Goal: Task Accomplishment & Management: Use online tool/utility

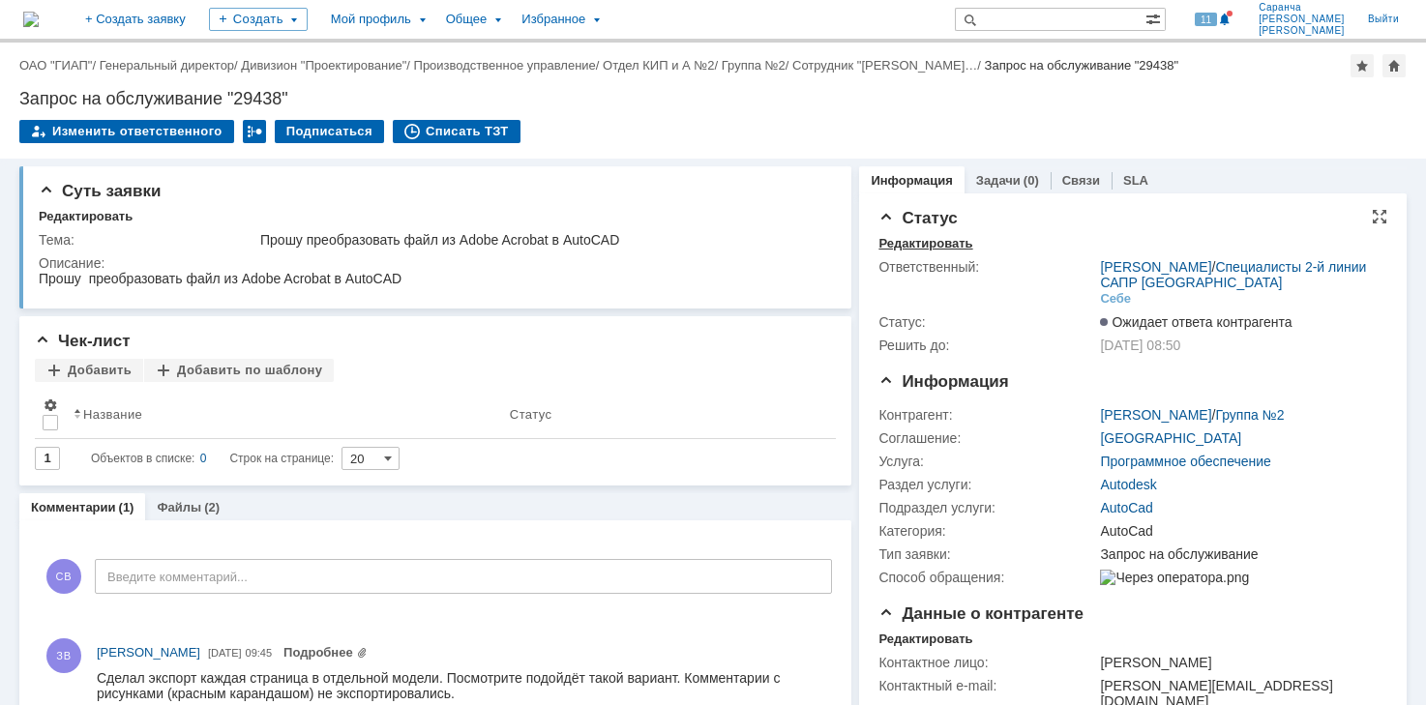
click at [940, 247] on div "Редактировать" at bounding box center [925, 243] width 94 height 15
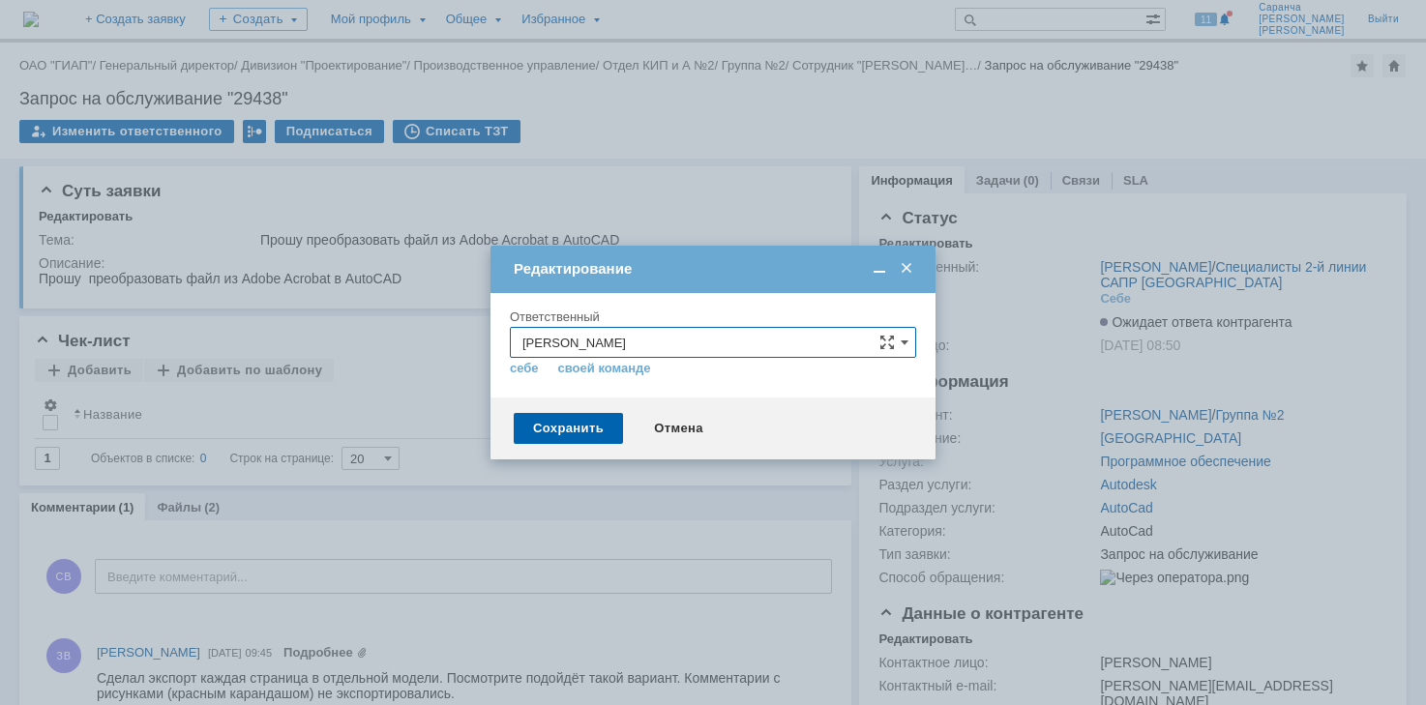
click at [764, 338] on input "[PERSON_NAME]" at bounding box center [713, 342] width 406 height 31
click at [632, 447] on span "Саранча Вячеслав Витальевич" at bounding box center [712, 441] width 381 height 15
type input "Саранча Вячеслав Витальевич"
click at [582, 430] on div "Сохранить" at bounding box center [568, 428] width 109 height 31
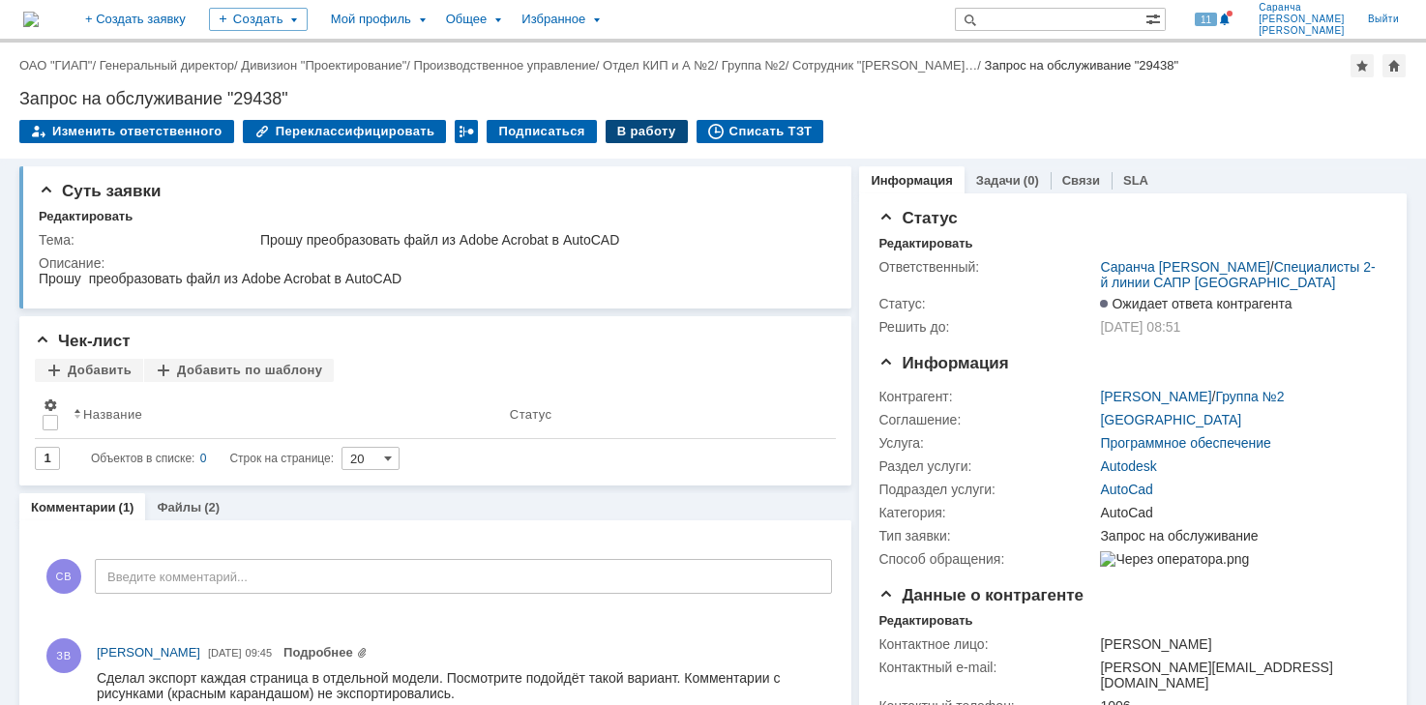
click at [637, 126] on div "В работу" at bounding box center [646, 131] width 82 height 23
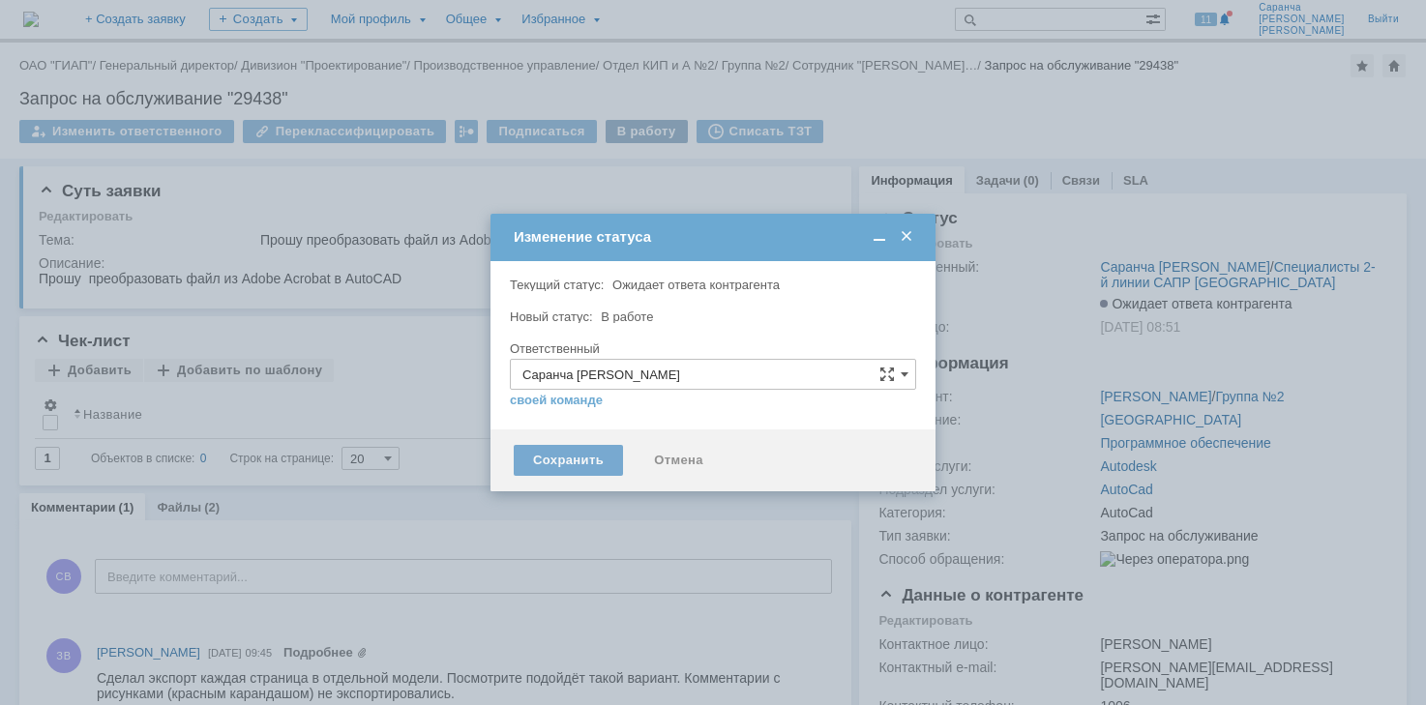
type input "AutoCad"
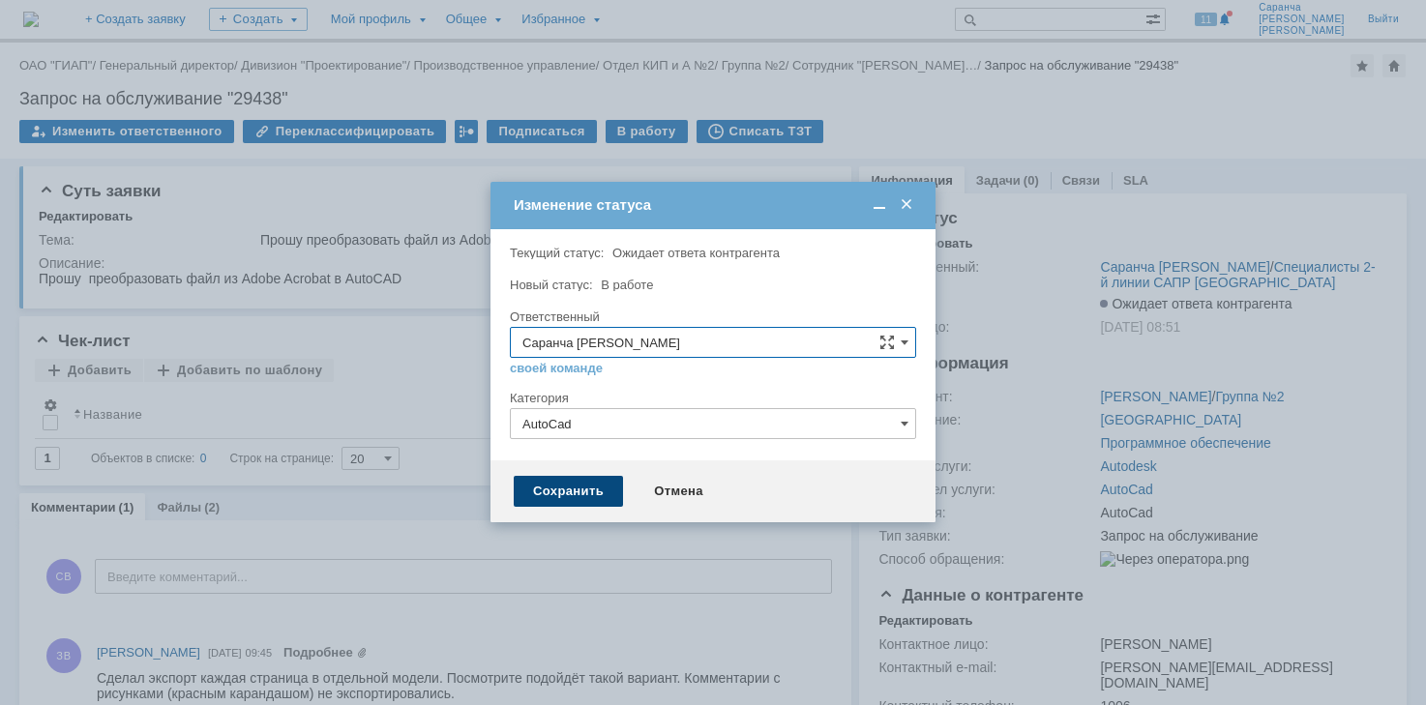
click at [579, 486] on div "Сохранить" at bounding box center [568, 491] width 109 height 31
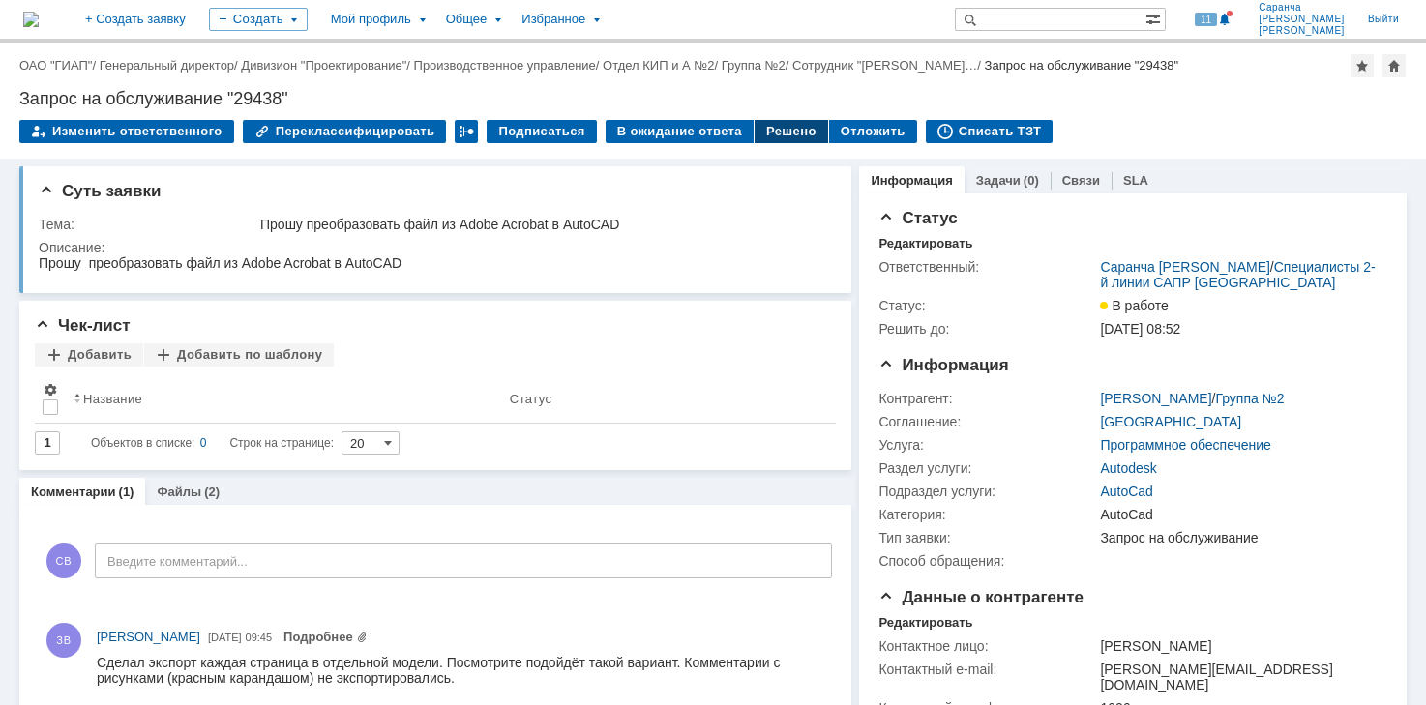
click at [771, 132] on div "Решено" at bounding box center [790, 131] width 73 height 23
